Goal: Register for event/course

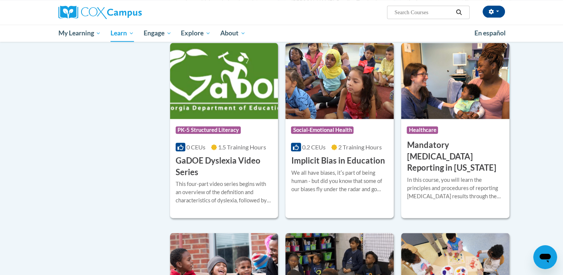
scroll to position [903, 0]
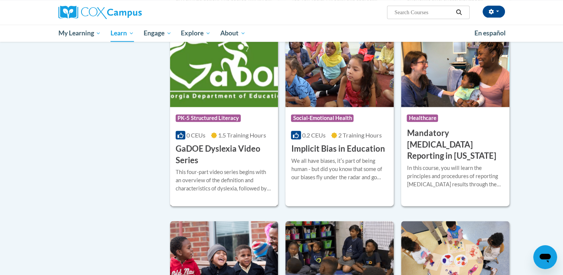
click at [262, 177] on div "More Info Enroll This four-part video series begins with an overview of the def…" at bounding box center [224, 185] width 108 height 38
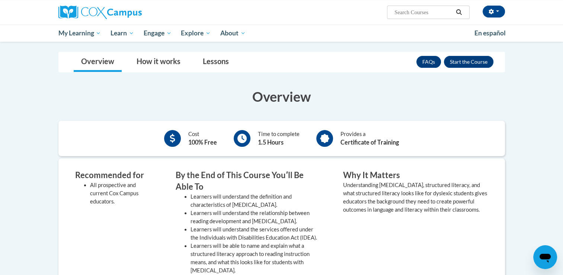
scroll to position [100, 0]
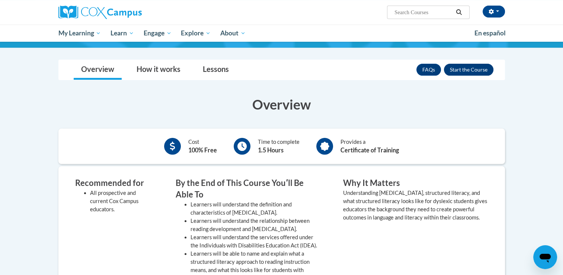
click at [466, 74] on button "Enroll" at bounding box center [468, 70] width 49 height 12
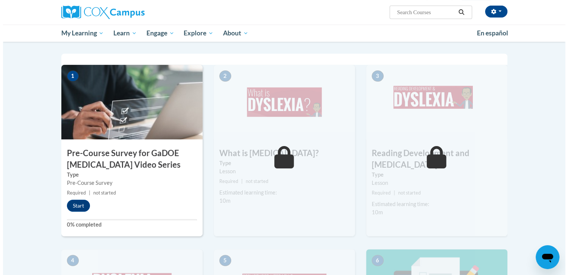
scroll to position [164, 0]
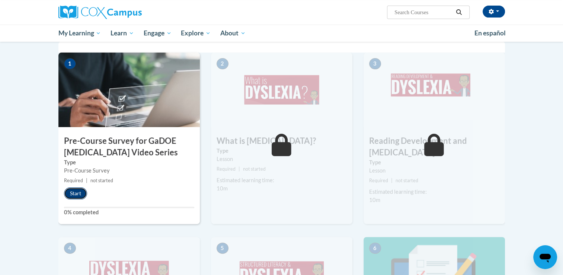
click at [82, 193] on button "Start" at bounding box center [75, 193] width 23 height 12
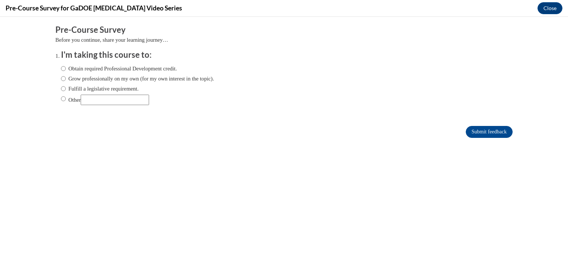
scroll to position [0, 0]
click at [61, 70] on input "Obtain required Professional Development credit." at bounding box center [63, 68] width 5 height 8
radio input "true"
click at [475, 130] on input "Submit feedback" at bounding box center [489, 132] width 47 height 12
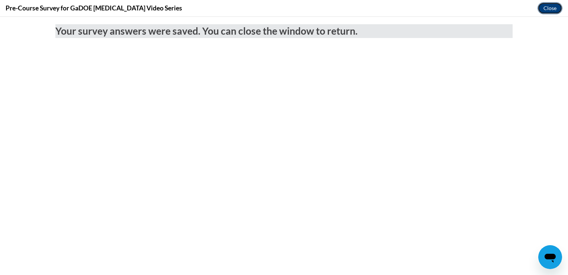
click at [549, 10] on button "Close" at bounding box center [550, 8] width 25 height 12
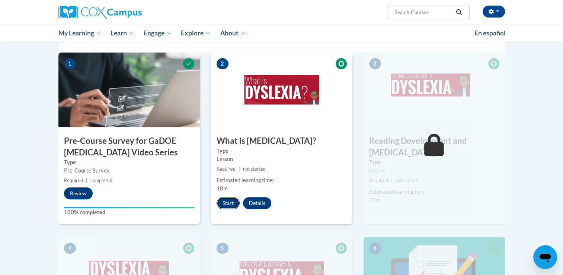
click at [225, 205] on button "Start" at bounding box center [228, 203] width 23 height 12
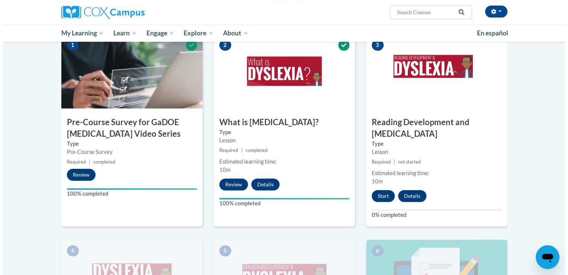
scroll to position [184, 0]
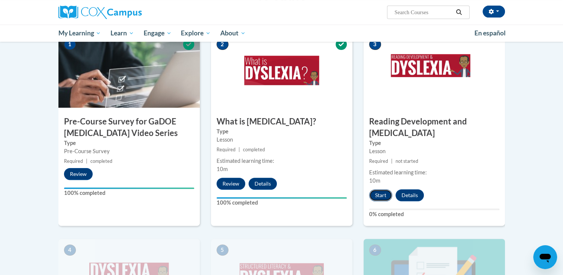
click at [383, 189] on button "Start" at bounding box center [380, 195] width 23 height 12
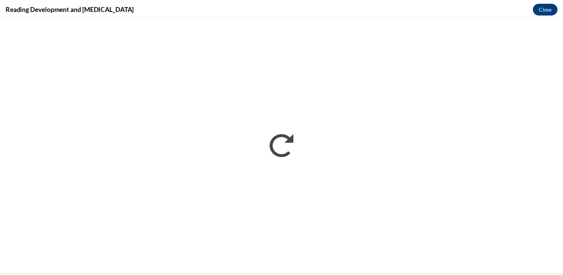
scroll to position [0, 0]
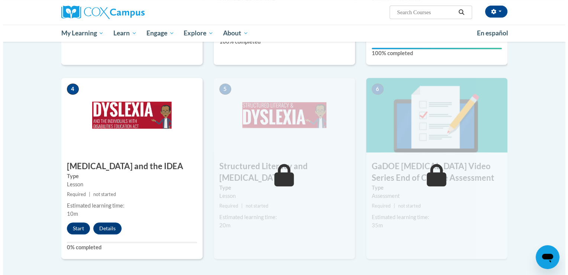
scroll to position [353, 0]
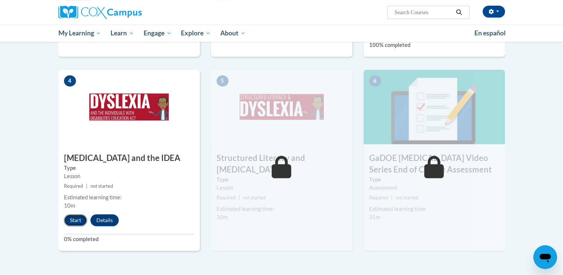
click at [84, 214] on button "Start" at bounding box center [75, 220] width 23 height 12
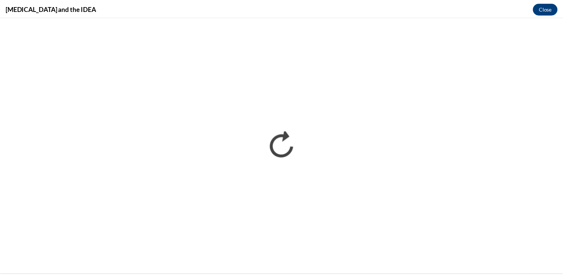
scroll to position [0, 0]
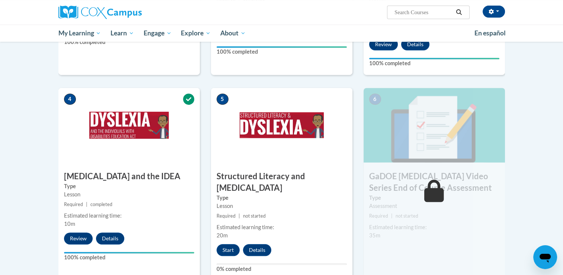
scroll to position [334, 0]
